Goal: Complete application form

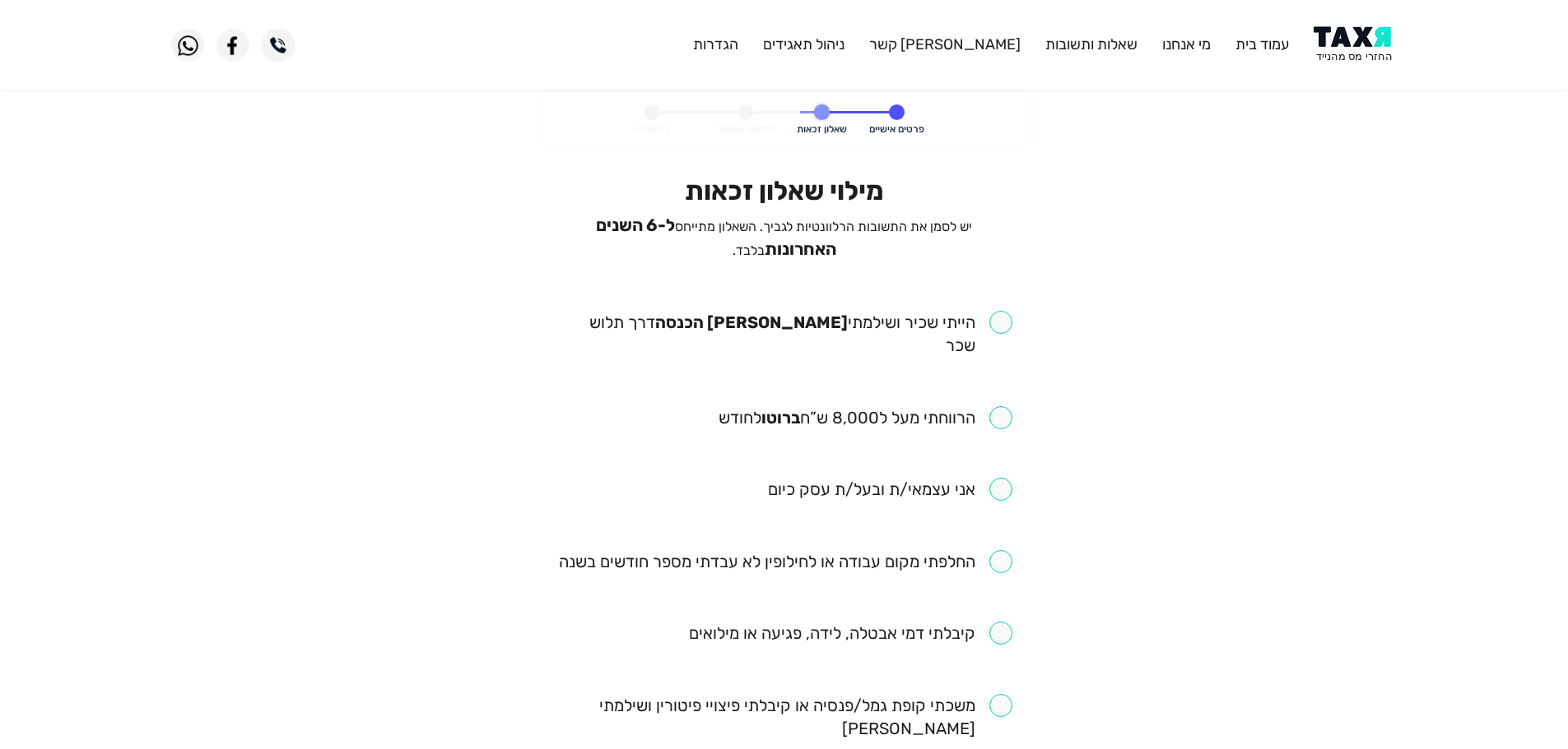
drag, startPoint x: 1003, startPoint y: 320, endPoint x: 1011, endPoint y: 403, distance: 83.4
click at [1003, 323] on input "checkbox" at bounding box center [784, 333] width 456 height 46
checkbox input "true"
click at [1001, 406] on input "checkbox" at bounding box center [866, 417] width 294 height 23
checkbox input "true"
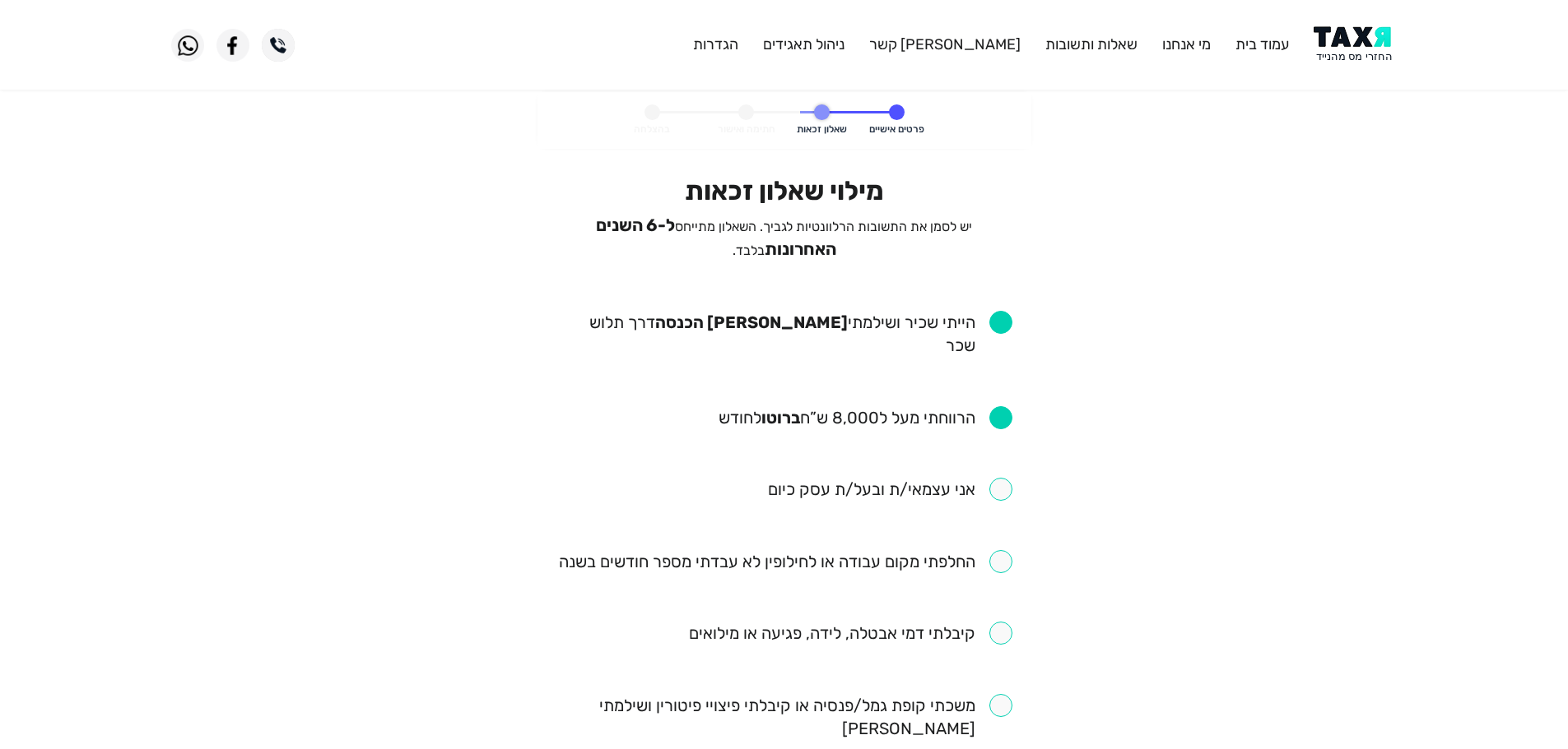
click at [1001, 550] on input "checkbox" at bounding box center [785, 562] width 454 height 23
checkbox input "true"
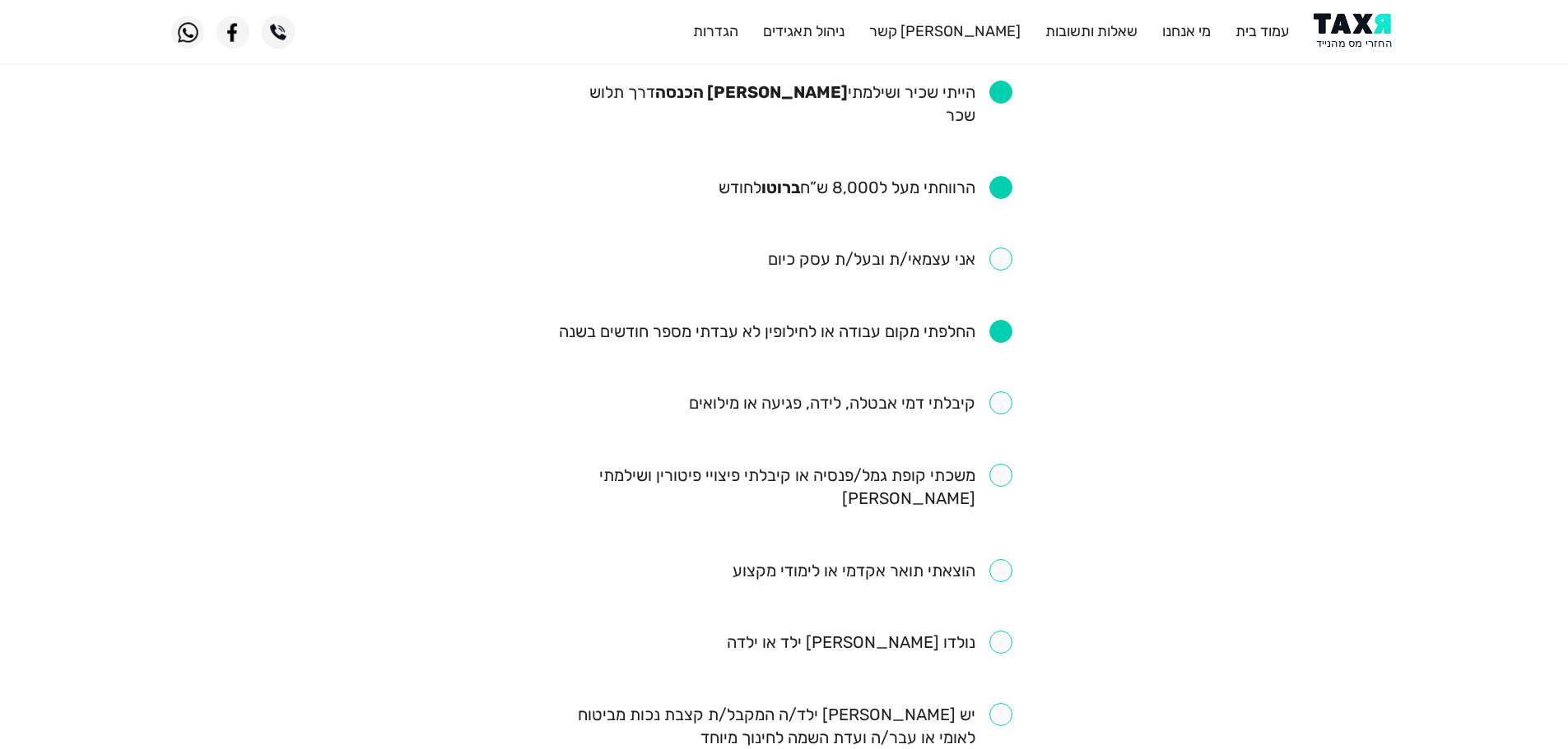
scroll to position [247, 0]
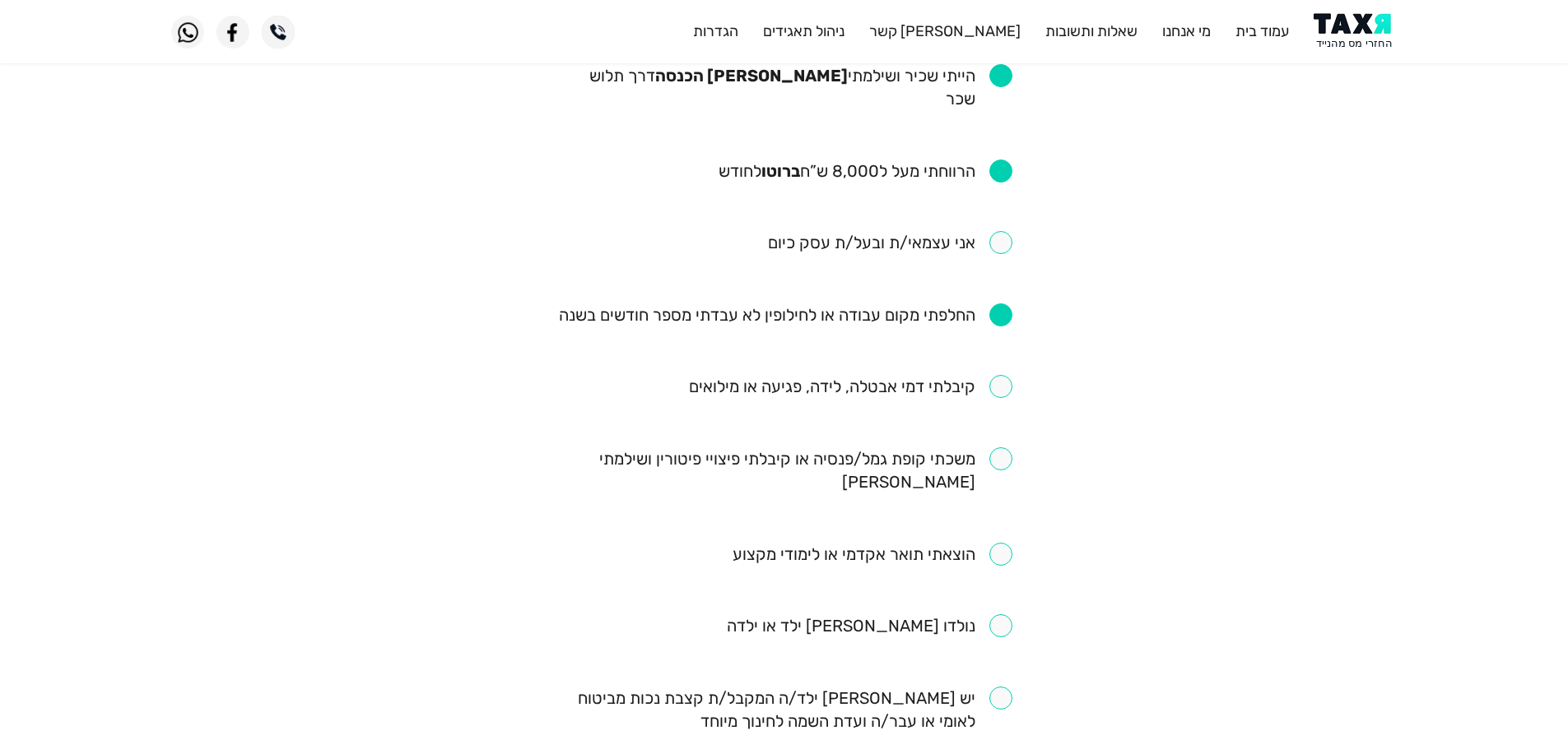
click at [1008, 374] on ul "הייתי שכיר ושילמתי [PERSON_NAME] הכנסה דרך תלוש שכר הרווחתי מעל ל8,000 ש”ח ברוט…" at bounding box center [784, 638] width 456 height 1148
click at [1008, 375] on input "checkbox" at bounding box center [850, 387] width 323 height 23
checkbox input "true"
click at [1001, 447] on input "checkbox" at bounding box center [784, 470] width 456 height 46
checkbox input "true"
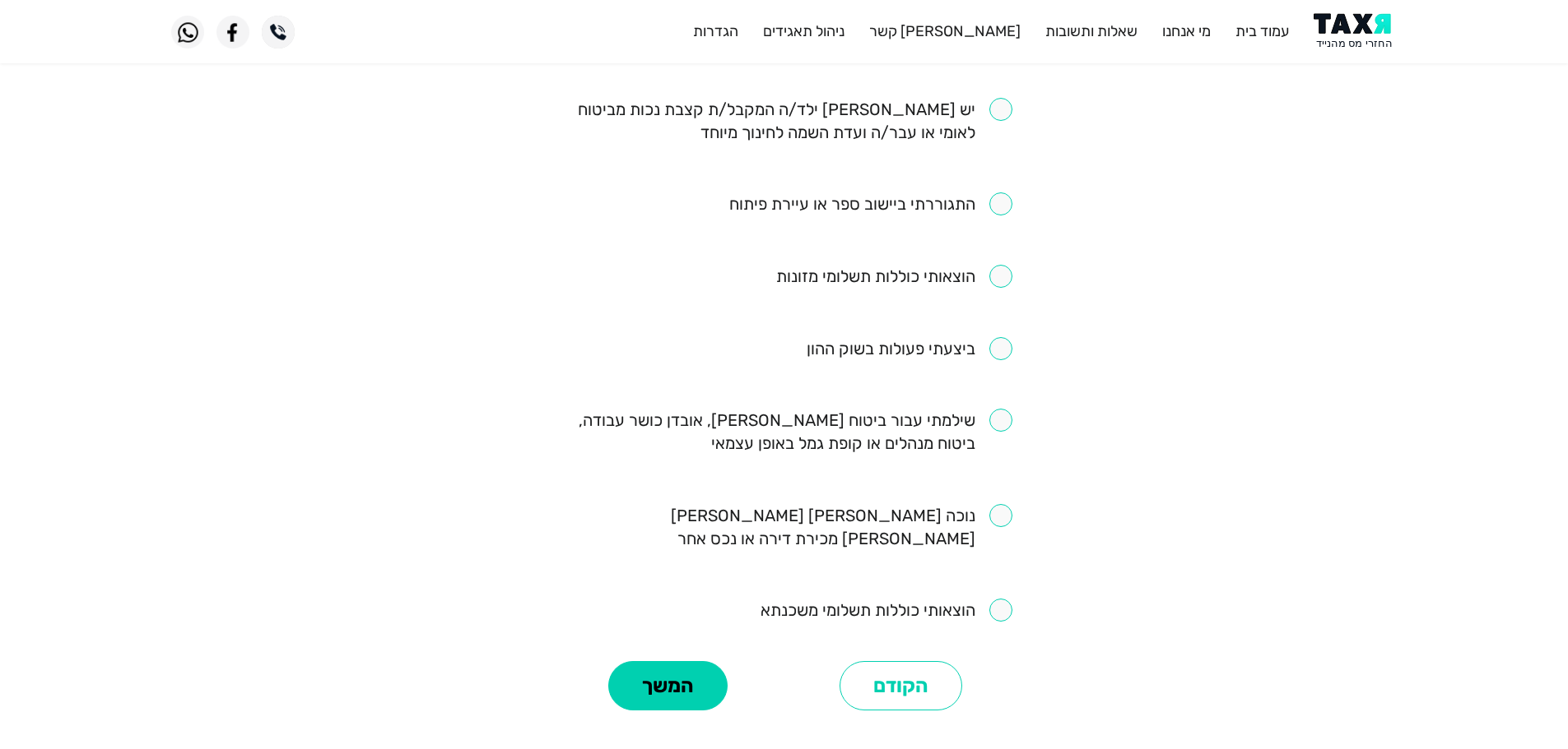
scroll to position [894, 0]
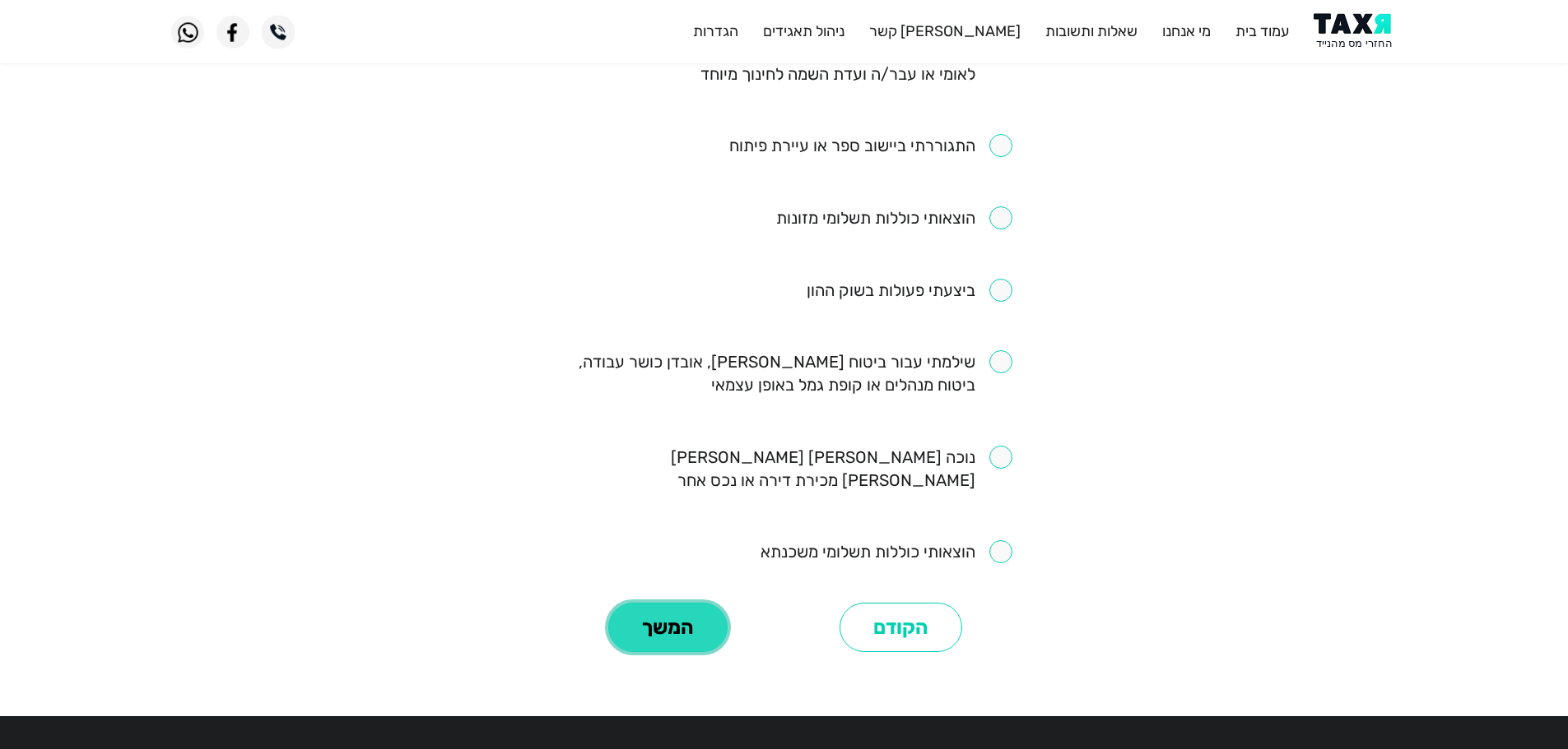
click at [706, 603] on button "המשך" at bounding box center [668, 627] width 119 height 49
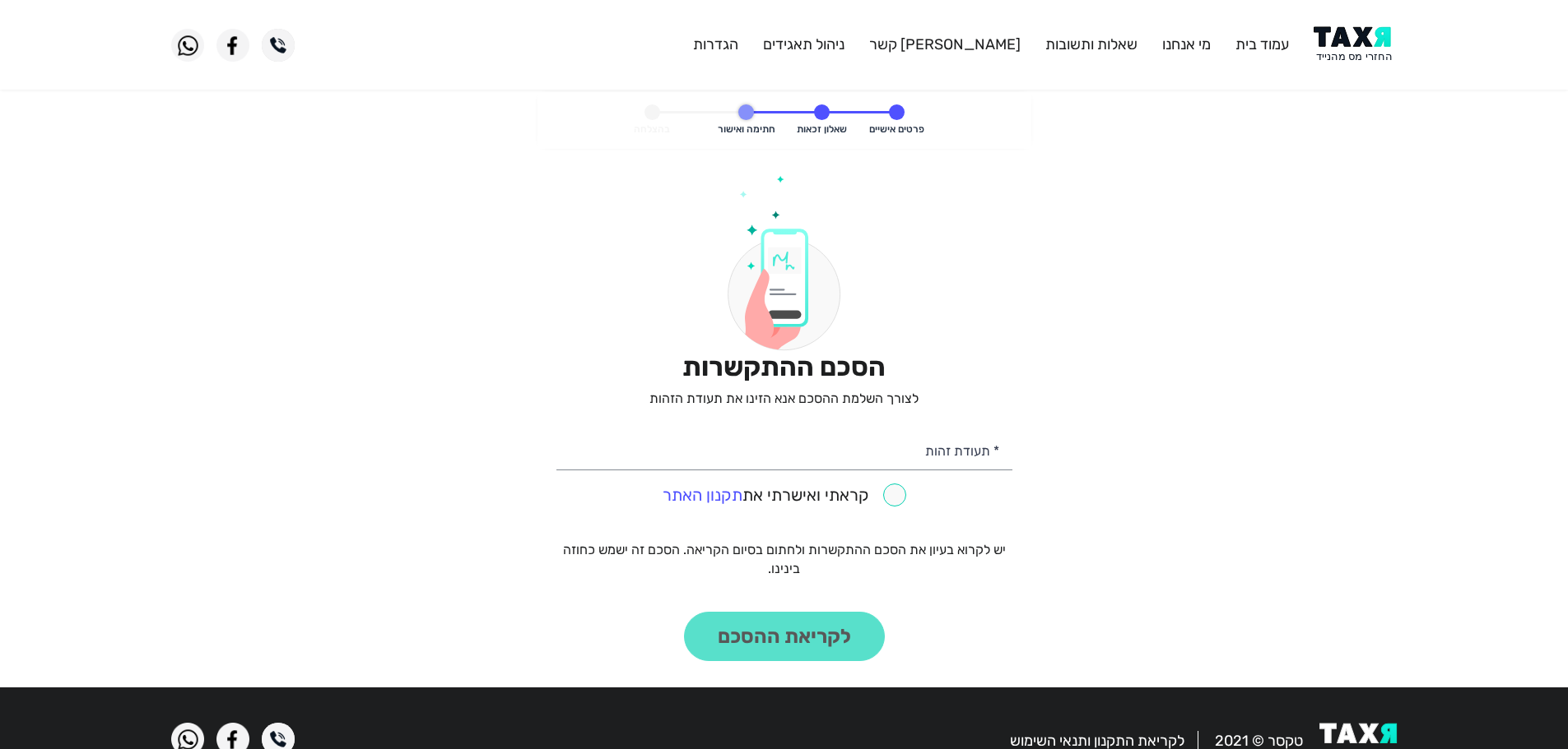
click at [1364, 47] on img at bounding box center [1354, 45] width 83 height 37
